Goal: Information Seeking & Learning: Learn about a topic

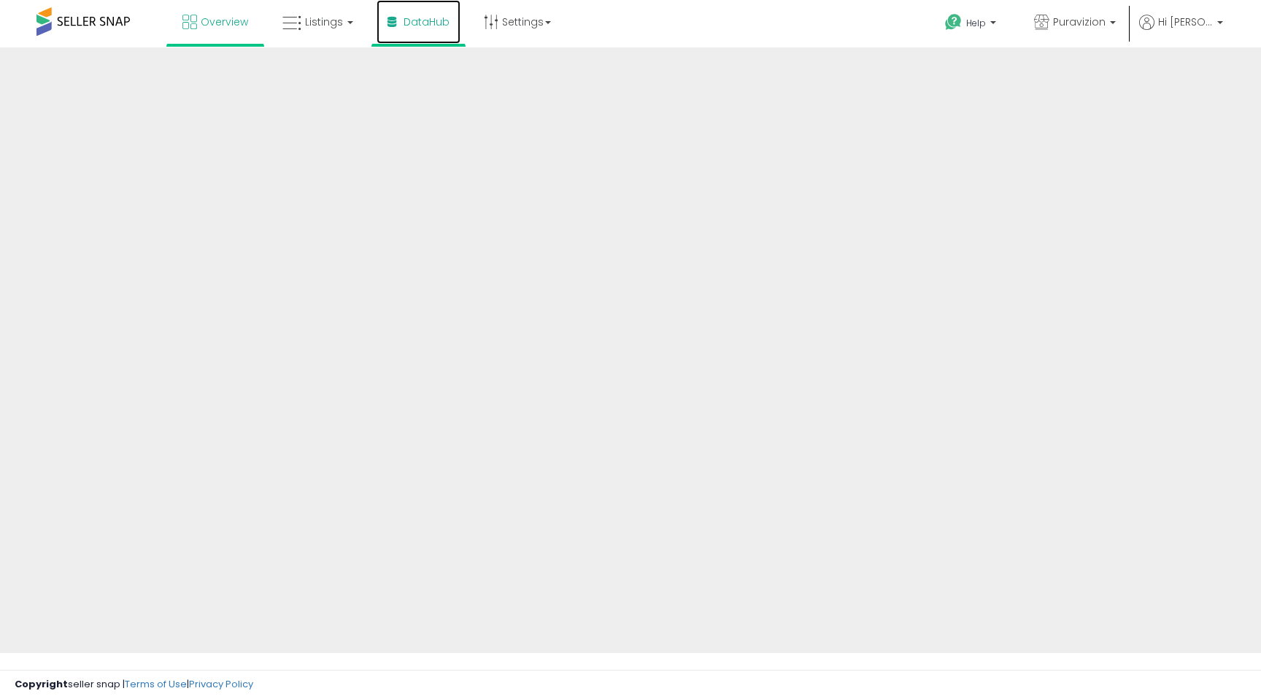
click at [422, 28] on span "DataHub" at bounding box center [427, 22] width 46 height 15
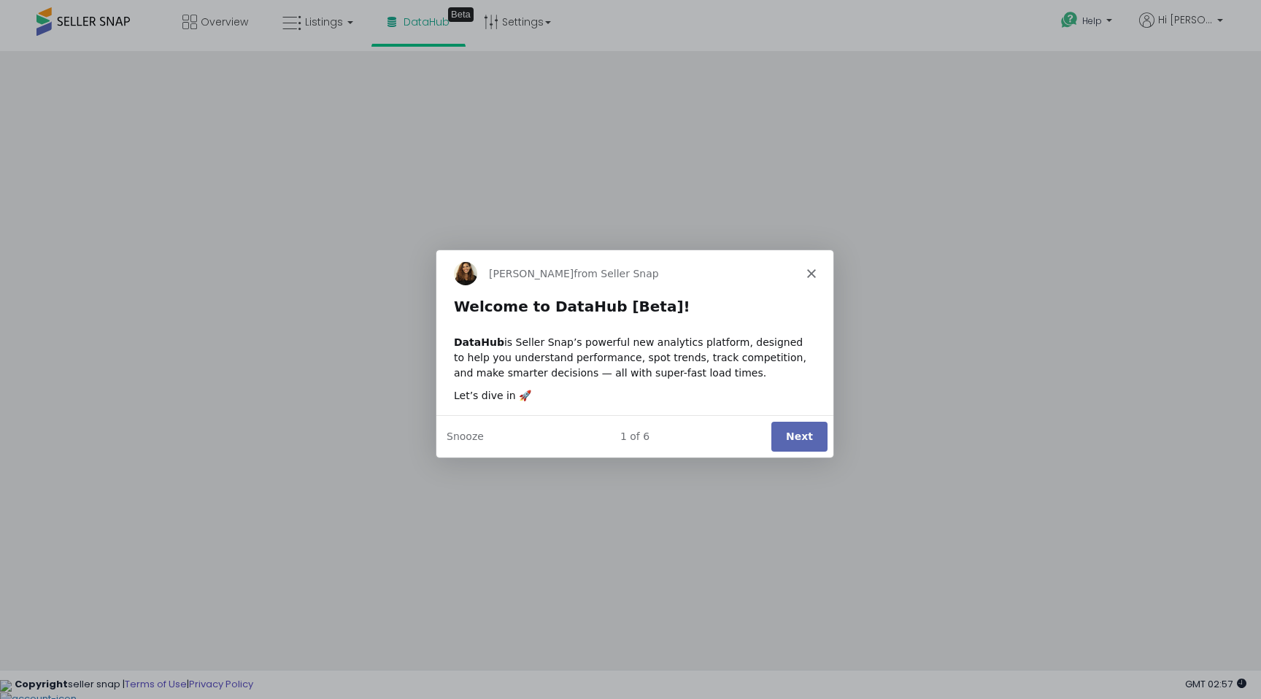
click at [788, 430] on button "Next" at bounding box center [799, 436] width 56 height 30
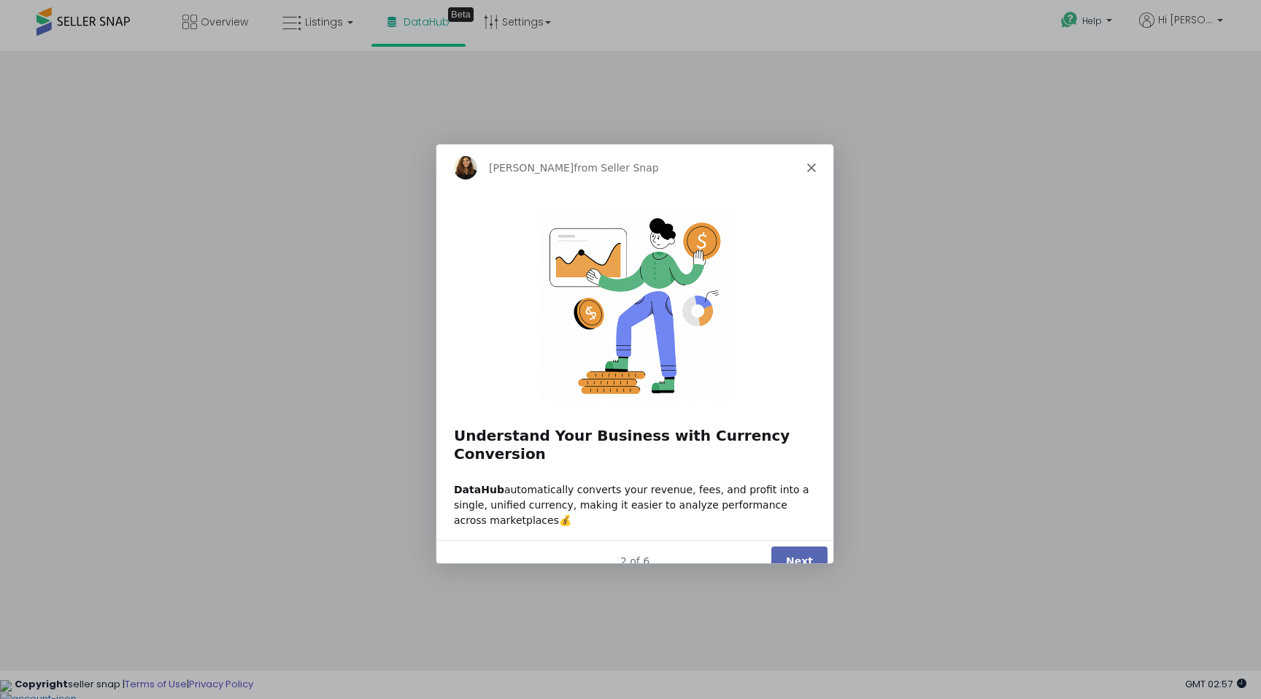
click at [794, 545] on button "Next" at bounding box center [799, 560] width 56 height 30
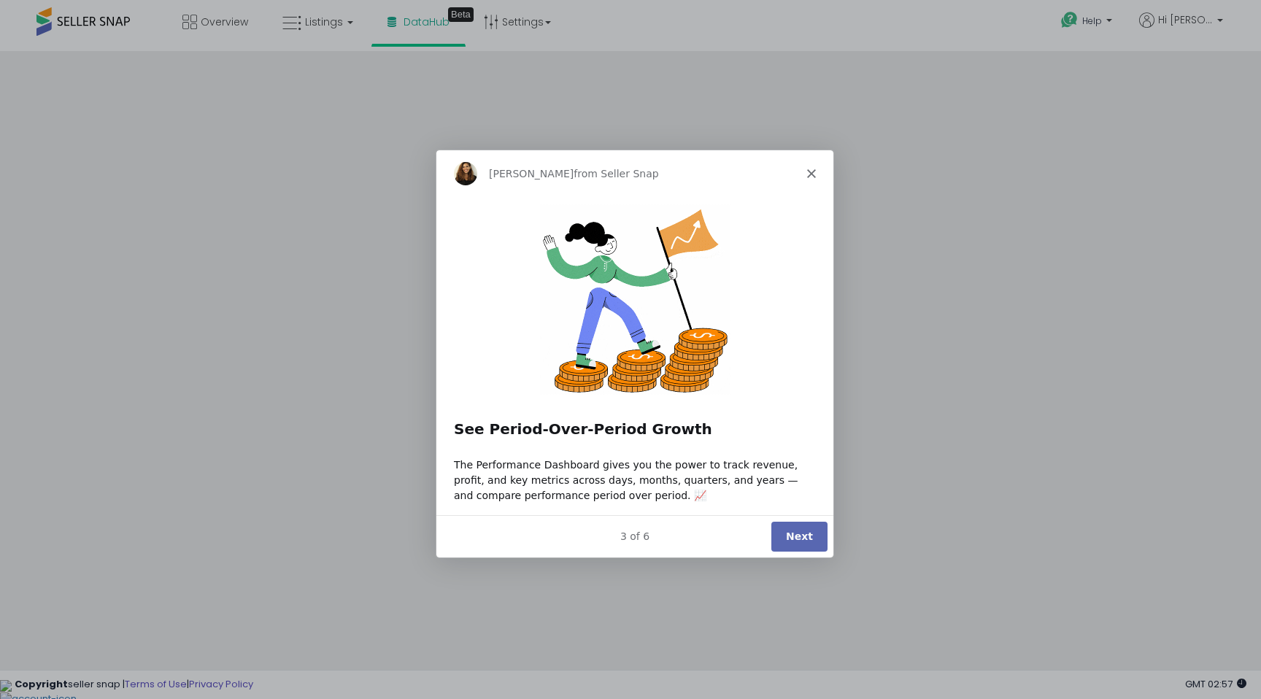
click at [810, 548] on button "Next" at bounding box center [799, 536] width 56 height 30
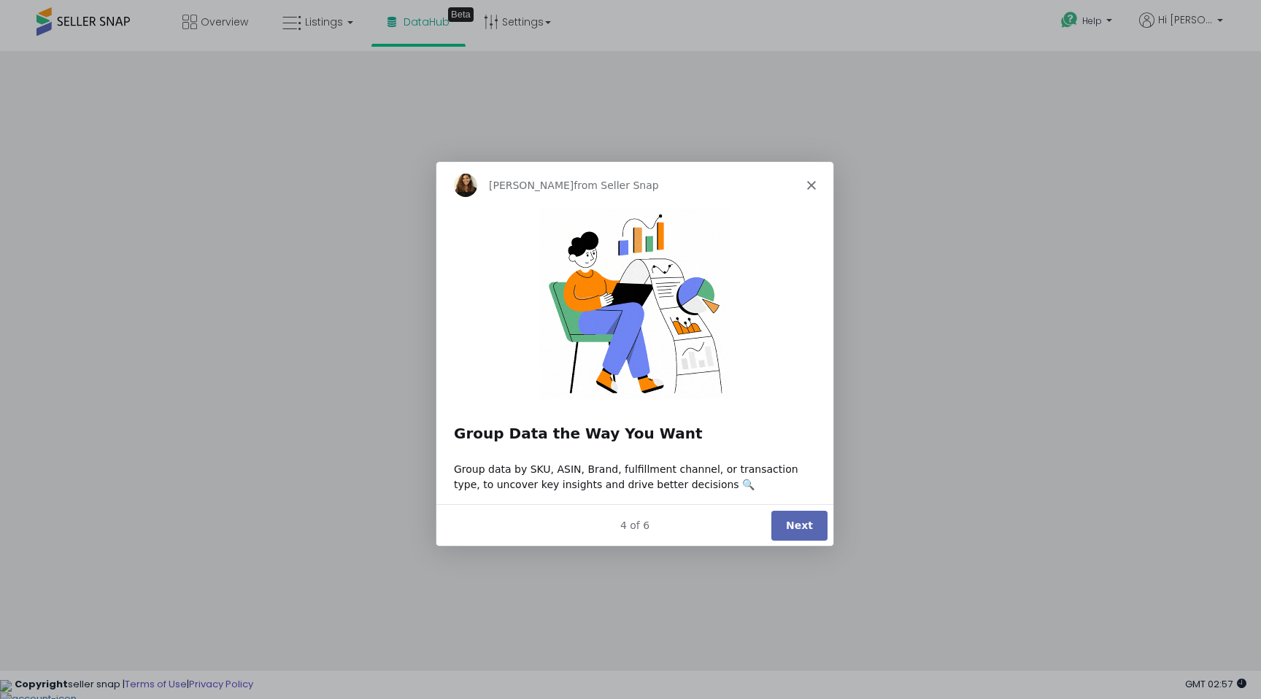
click at [815, 522] on button "Next" at bounding box center [799, 525] width 56 height 30
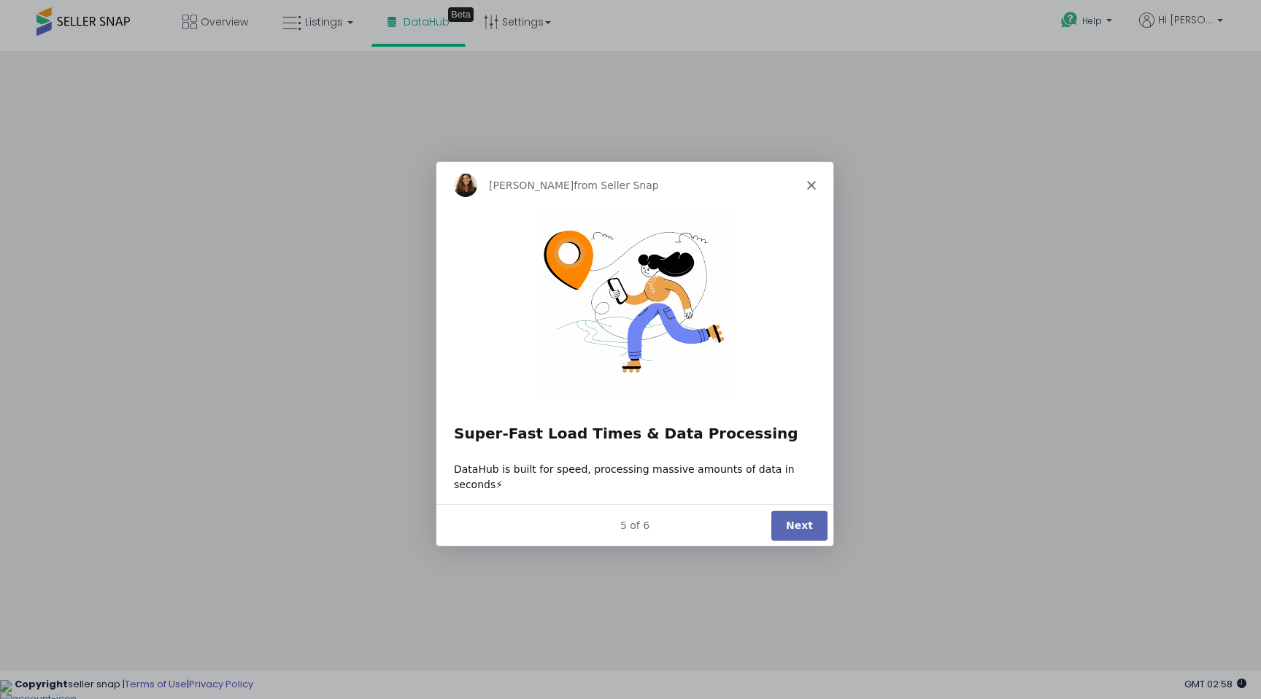
click at [813, 523] on button "Next" at bounding box center [799, 525] width 56 height 30
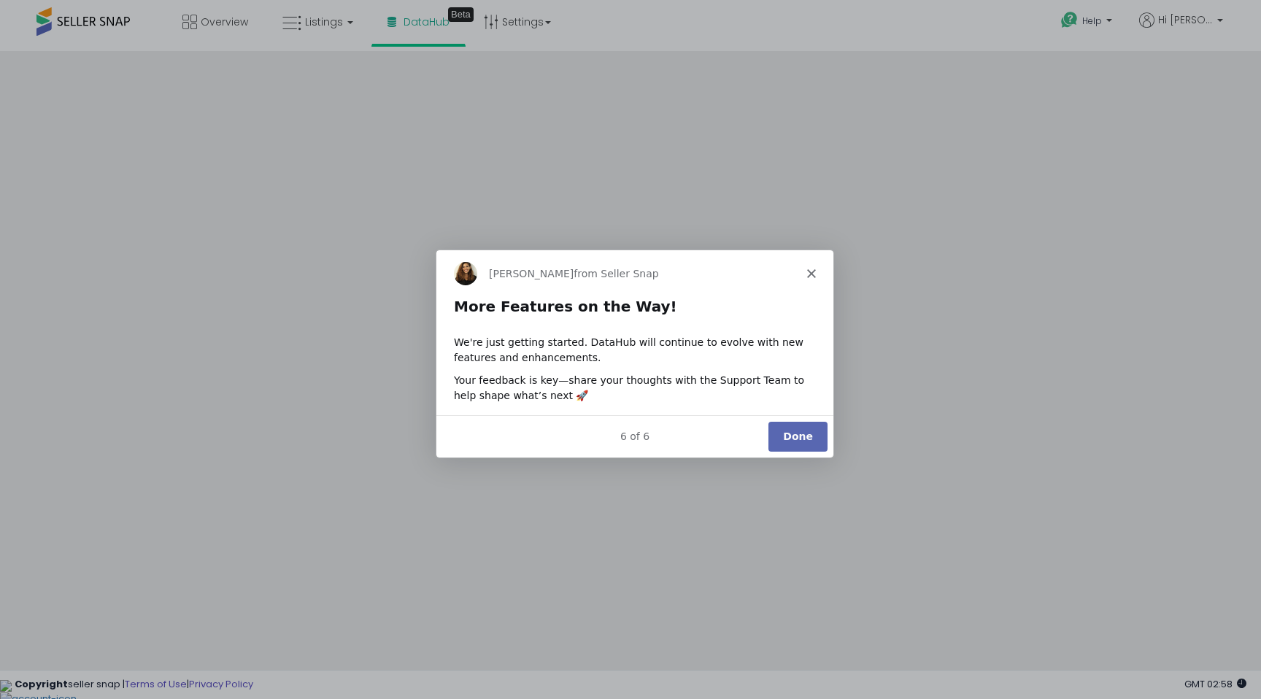
click at [802, 515] on div "Product tour overlay" at bounding box center [630, 349] width 1261 height 699
click at [795, 435] on button "Done" at bounding box center [797, 436] width 59 height 30
